Goal: Browse casually

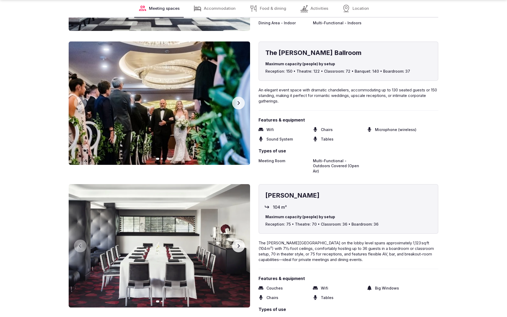
scroll to position [1173, 0]
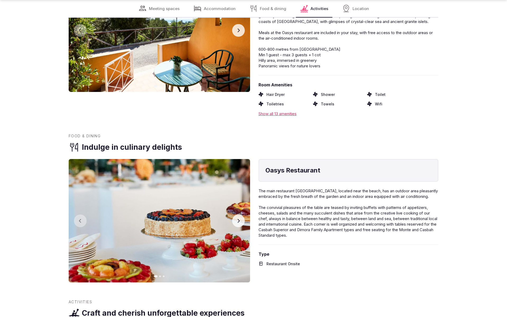
scroll to position [1173, 0]
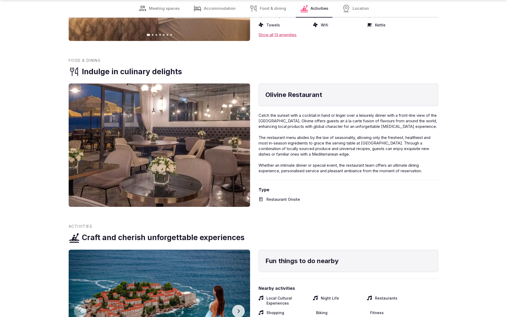
scroll to position [1173, 0]
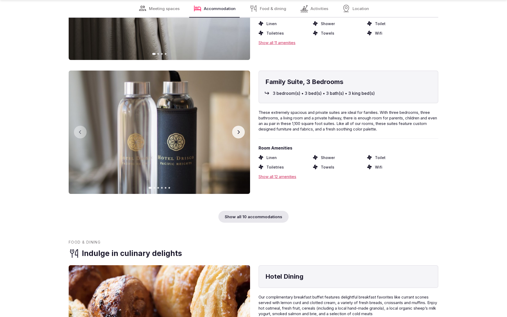
scroll to position [1172, 0]
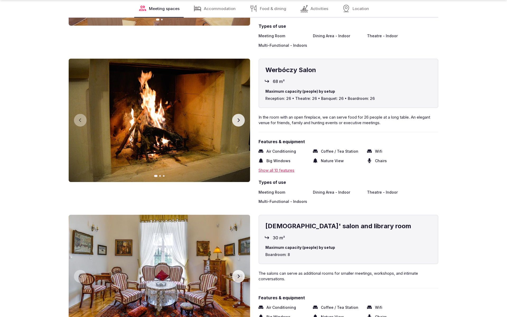
scroll to position [1173, 0]
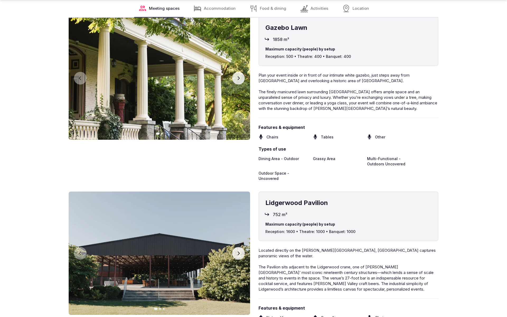
scroll to position [1190, 0]
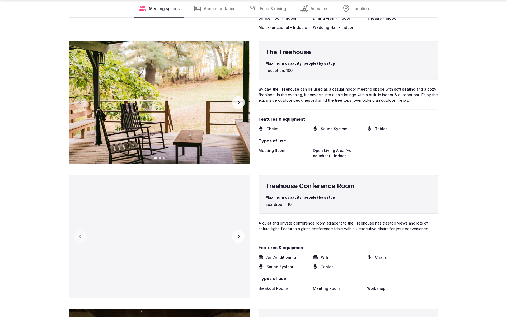
scroll to position [1190, 0]
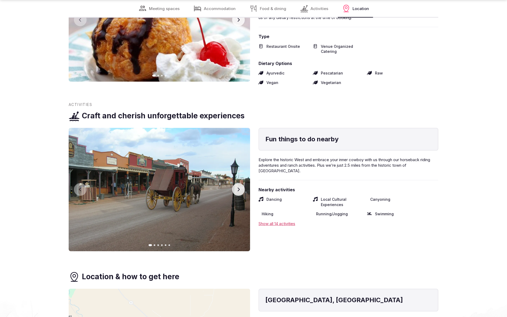
scroll to position [1157, 0]
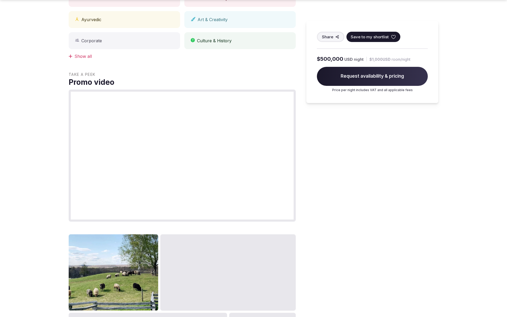
scroll to position [596, 0]
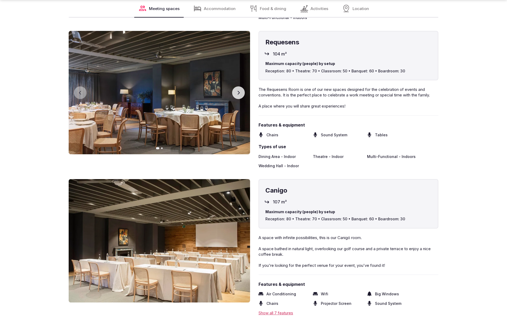
scroll to position [1190, 0]
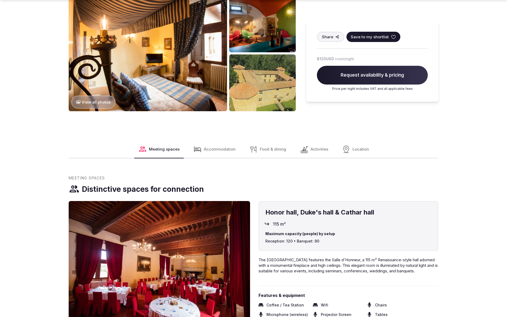
scroll to position [902, 0]
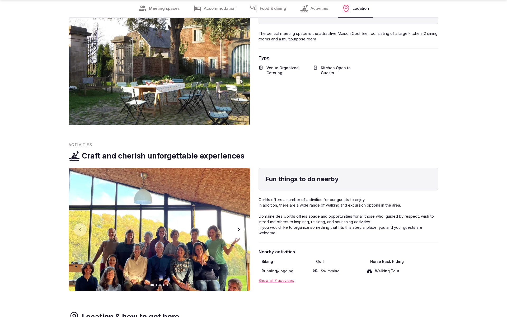
scroll to position [1173, 0]
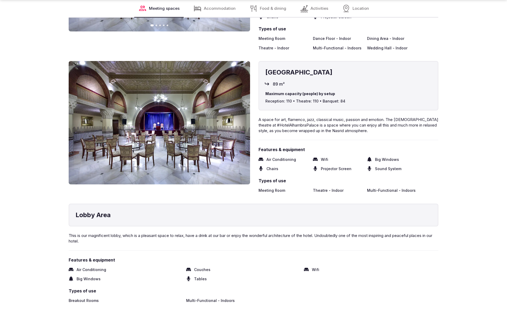
scroll to position [1189, 0]
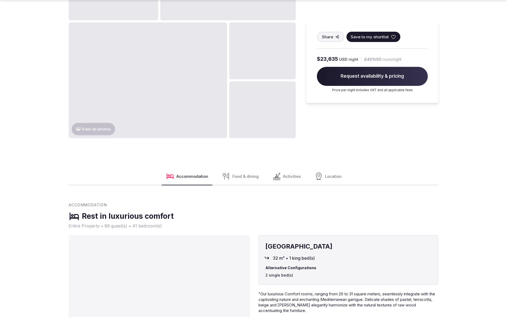
scroll to position [902, 0]
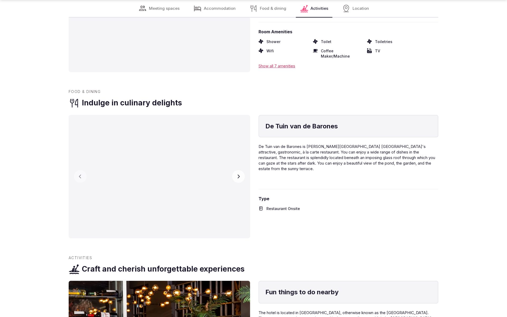
scroll to position [1173, 0]
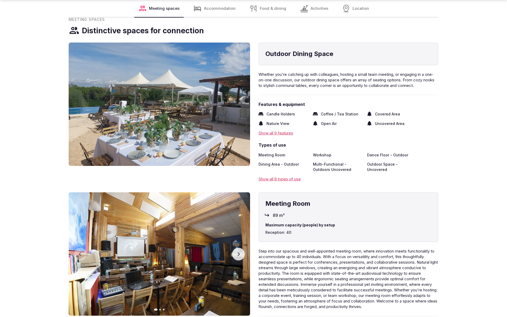
scroll to position [868, 0]
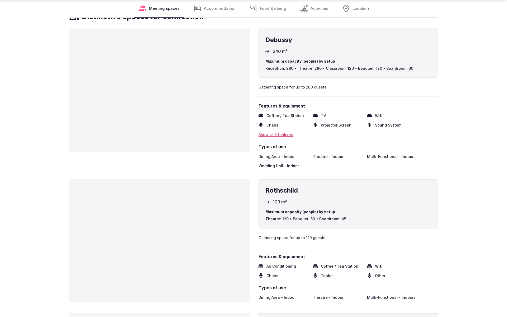
scroll to position [884, 0]
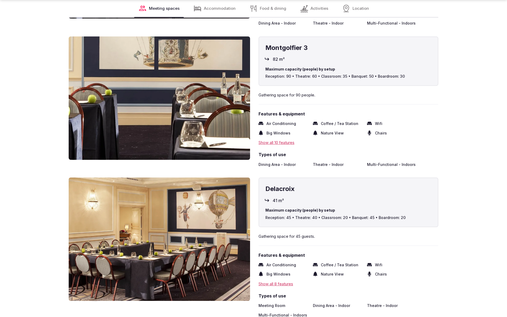
scroll to position [1173, 0]
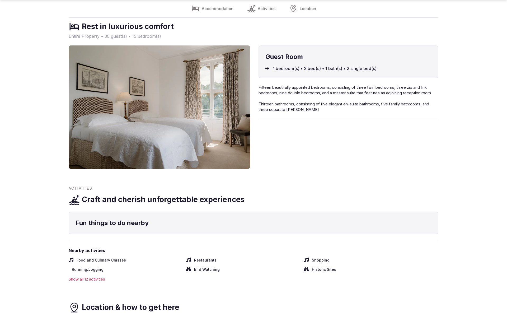
scroll to position [884, 0]
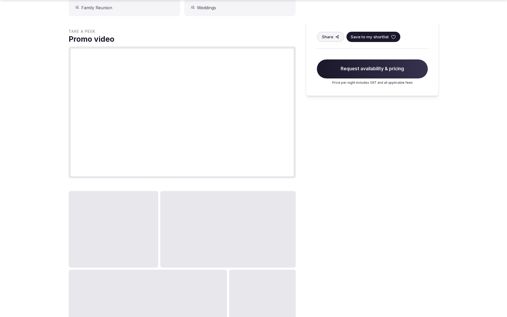
scroll to position [596, 0]
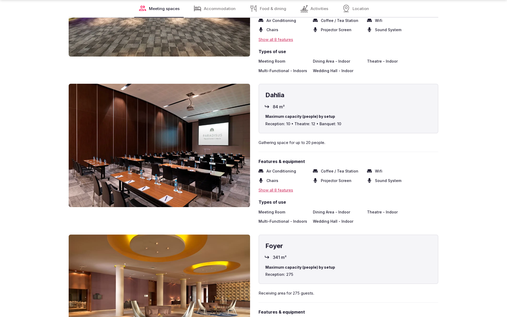
scroll to position [1173, 0]
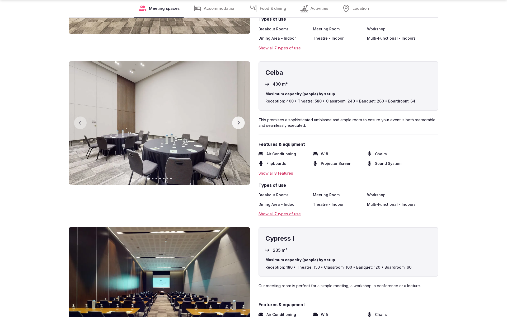
scroll to position [1173, 0]
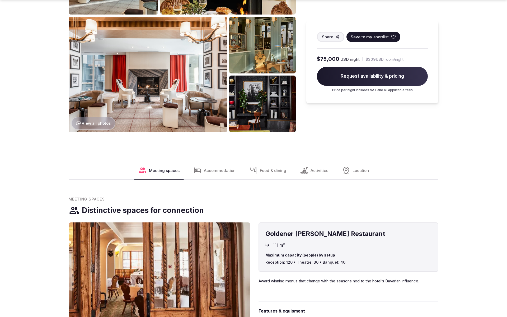
scroll to position [902, 0]
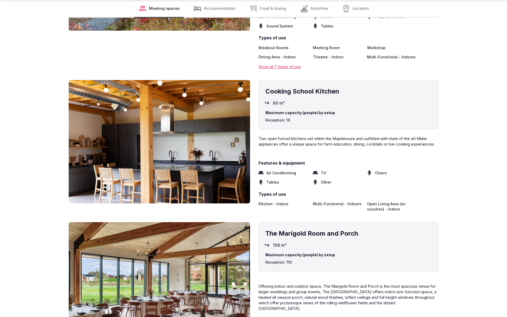
scroll to position [1172, 0]
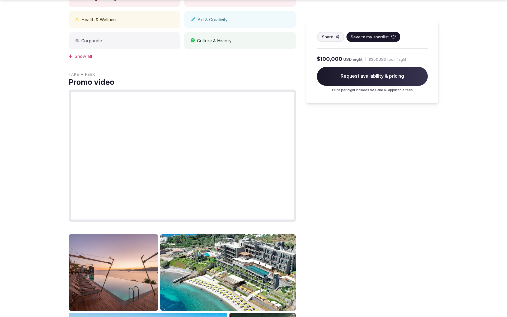
scroll to position [580, 0]
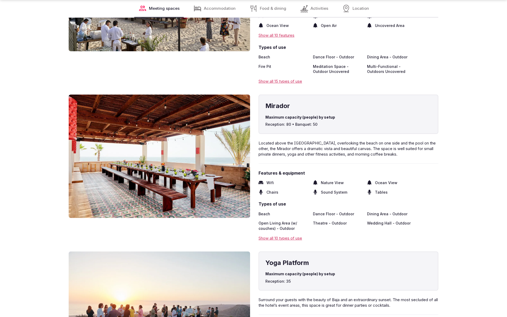
scroll to position [1173, 0]
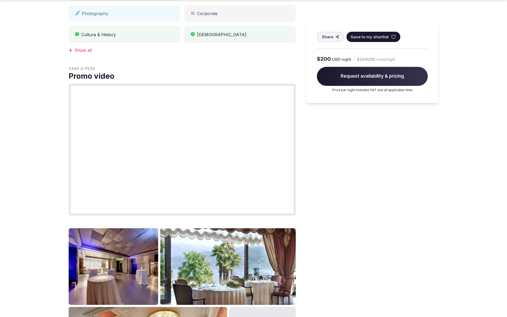
scroll to position [596, 0]
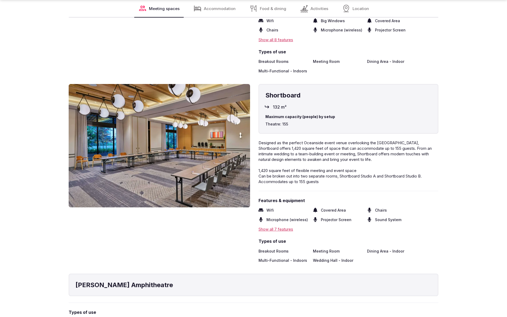
scroll to position [1190, 0]
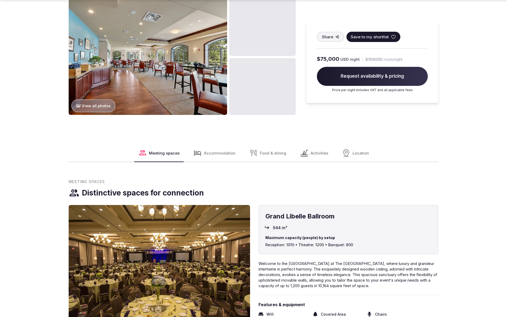
scroll to position [886, 0]
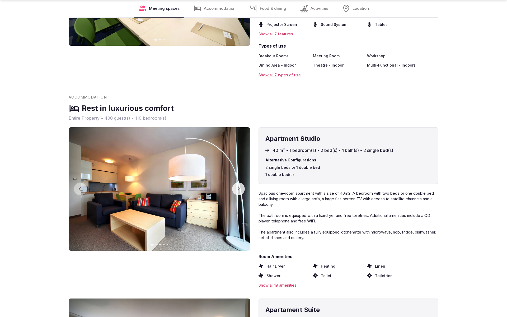
scroll to position [1173, 0]
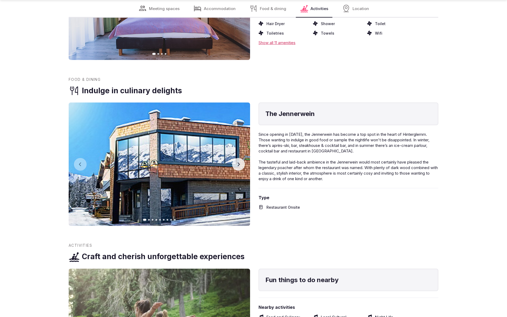
scroll to position [1171, 0]
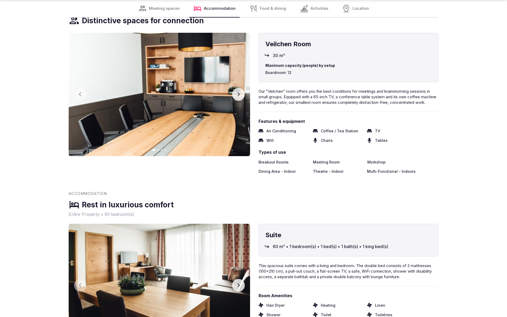
scroll to position [1173, 0]
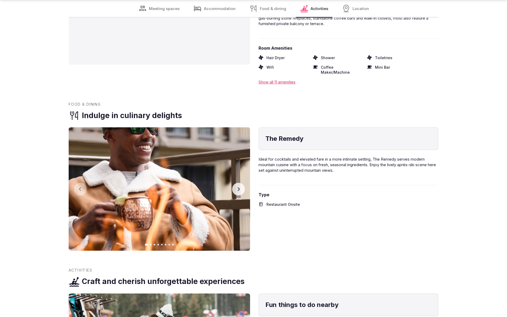
scroll to position [1173, 0]
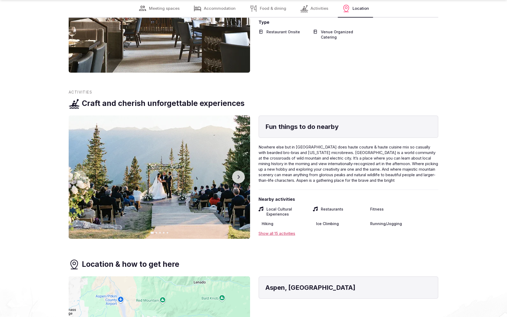
scroll to position [1172, 0]
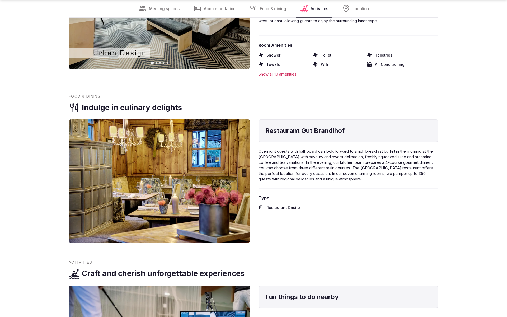
scroll to position [1173, 0]
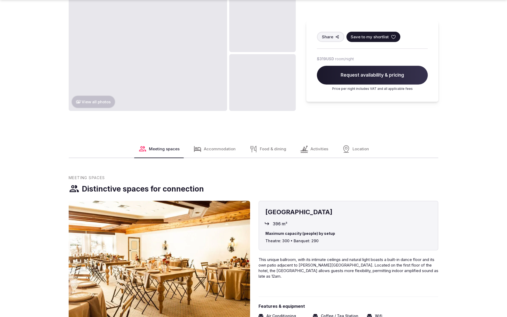
scroll to position [902, 0]
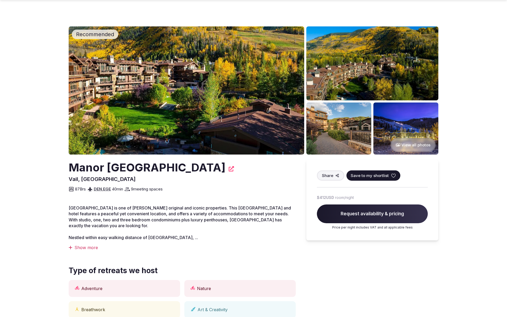
scroll to position [580, 0]
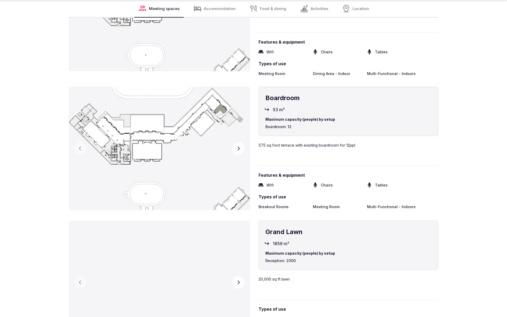
scroll to position [1173, 0]
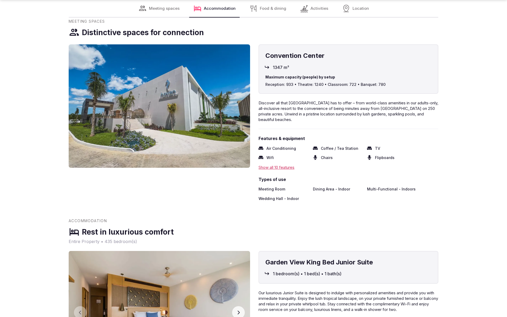
scroll to position [1173, 0]
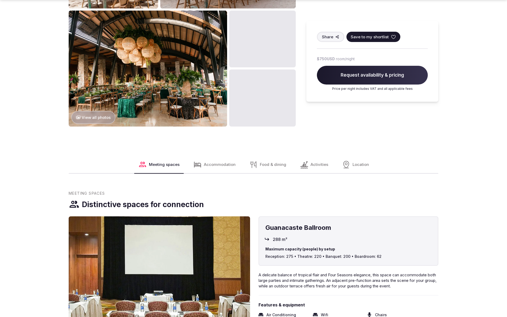
scroll to position [902, 0]
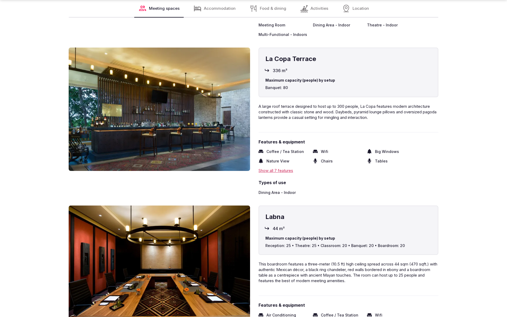
scroll to position [1173, 0]
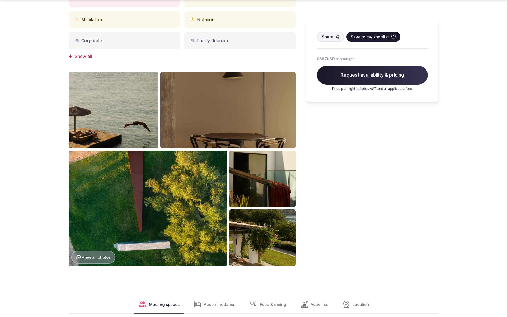
scroll to position [596, 0]
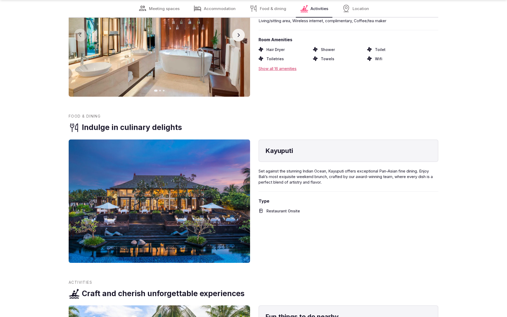
scroll to position [1173, 0]
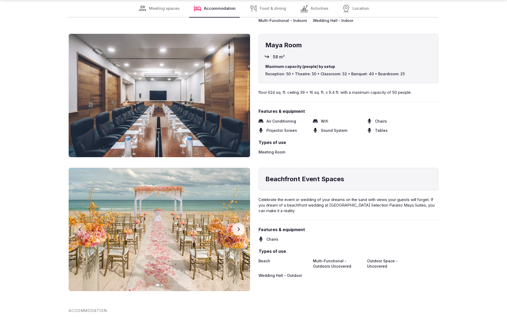
scroll to position [1173, 0]
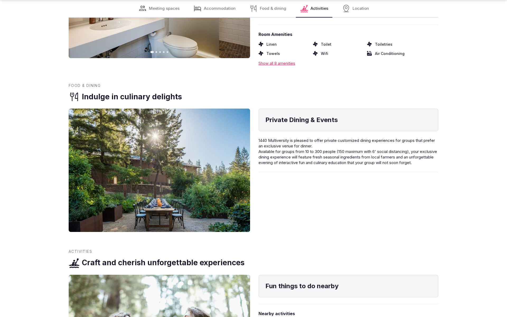
scroll to position [1173, 0]
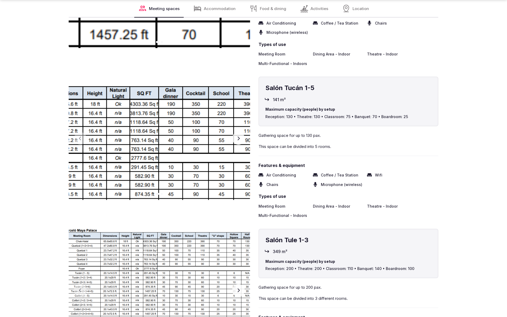
scroll to position [1173, 0]
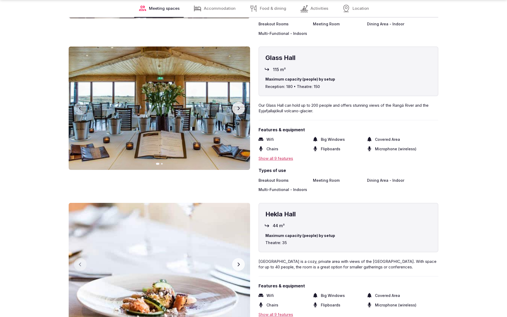
scroll to position [1190, 0]
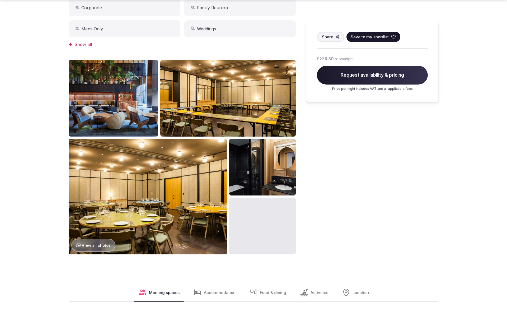
scroll to position [596, 0]
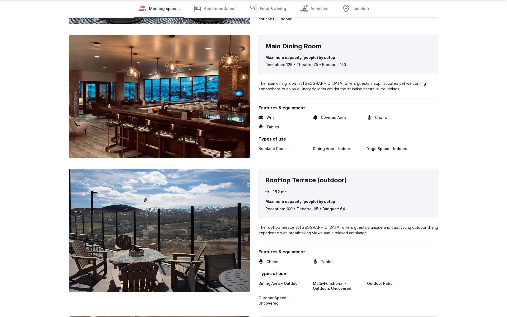
scroll to position [1173, 0]
